Goal: Information Seeking & Learning: Learn about a topic

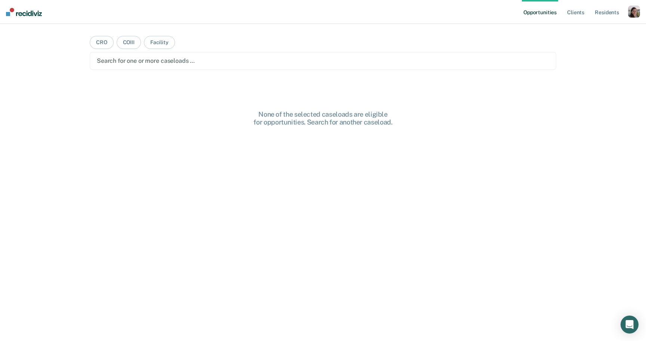
click at [541, 181] on div "None of the selected caseloads are eligible for opportunities. Search for anoth…" at bounding box center [323, 238] width 466 height 257
click at [632, 13] on div "button" at bounding box center [634, 12] width 12 height 12
click at [606, 28] on link "Profile" at bounding box center [604, 30] width 60 height 6
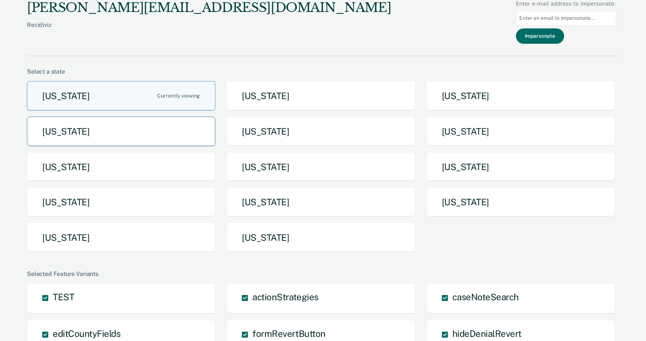
click at [67, 135] on button "[US_STATE]" at bounding box center [121, 132] width 188 height 30
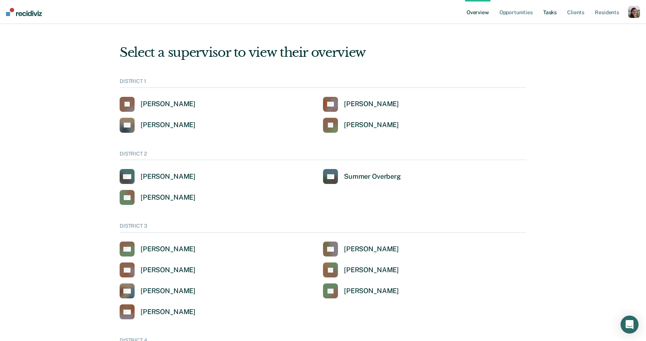
click at [551, 13] on link "Tasks" at bounding box center [550, 12] width 16 height 24
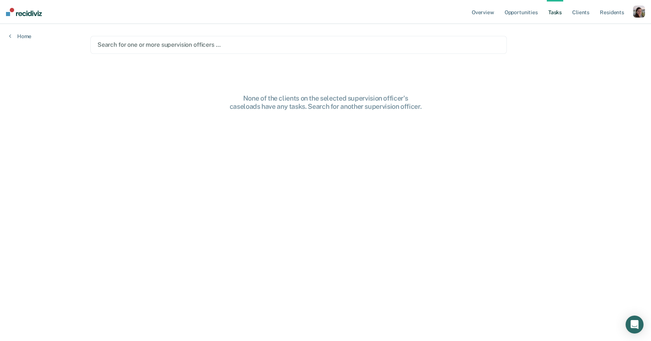
click at [185, 40] on div "Search for one or more supervision officers …" at bounding box center [299, 45] width 404 height 10
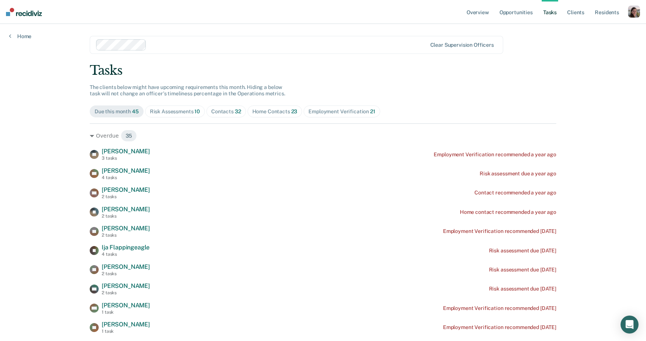
click at [471, 13] on link "Overview" at bounding box center [477, 12] width 25 height 24
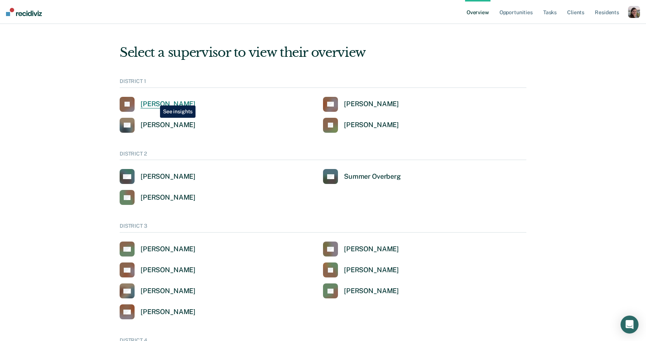
click at [154, 100] on div "John Andrich" at bounding box center [168, 104] width 55 height 9
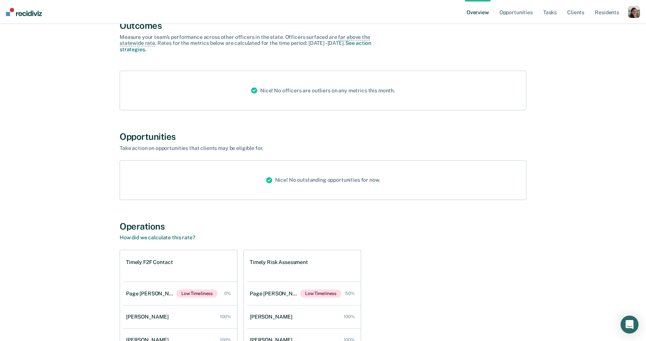
scroll to position [378, 0]
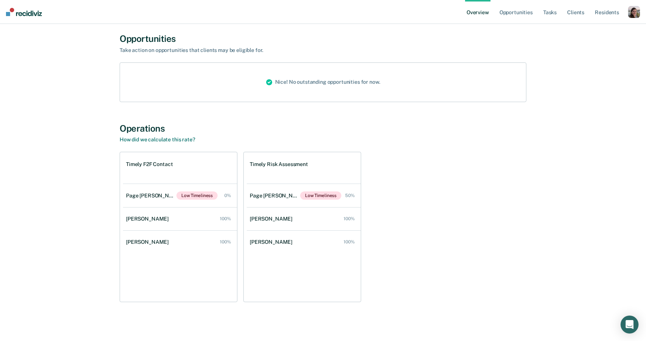
click at [403, 212] on div "Timely F2F Contact Page Felbinger Low Timeliness 0% Scott Flechsing 100% Clinto…" at bounding box center [323, 227] width 407 height 150
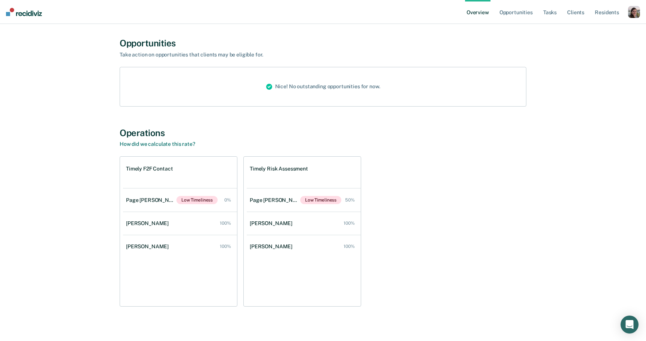
scroll to position [373, 0]
click at [407, 210] on div "Timely F2F Contact Page Felbinger Low Timeliness 0% Scott Flechsing 100% Clinto…" at bounding box center [323, 232] width 407 height 150
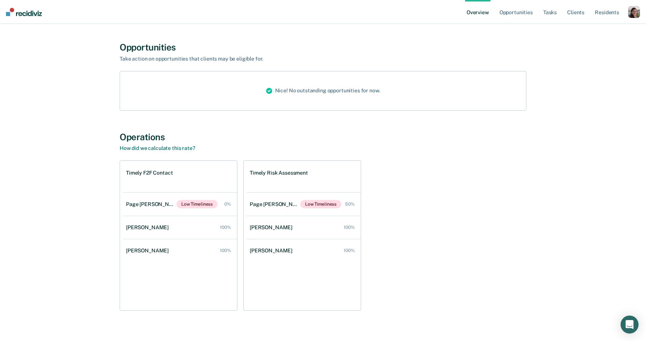
scroll to position [364, 0]
